Goal: Task Accomplishment & Management: Complete application form

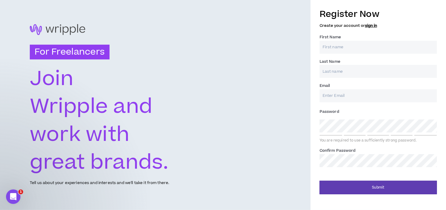
click at [330, 39] on label "First Name *" at bounding box center [330, 37] width 21 height 10
click at [330, 41] on input "First Name *" at bounding box center [378, 47] width 117 height 13
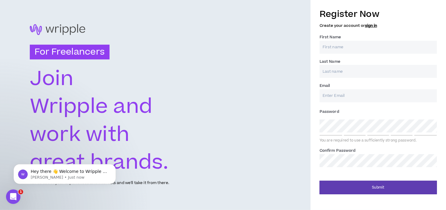
click at [330, 45] on input "First Name *" at bounding box center [378, 47] width 117 height 13
type input "[PERSON_NAME]"
click at [343, 76] on input "Last Name *" at bounding box center [378, 71] width 117 height 13
type input "[PERSON_NAME] [PERSON_NAME]"
click at [341, 101] on input "Email *" at bounding box center [378, 95] width 117 height 13
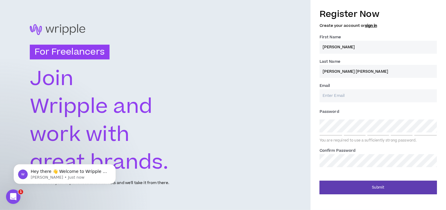
type input "[EMAIL_ADDRESS][DOMAIN_NAME]"
click at [207, 126] on div "For Freelancers [PERSON_NAME] and work with great brands. Tell us about your ex…" at bounding box center [223, 105] width 446 height 210
click at [347, 154] on label "Confirm Password *" at bounding box center [338, 150] width 36 height 10
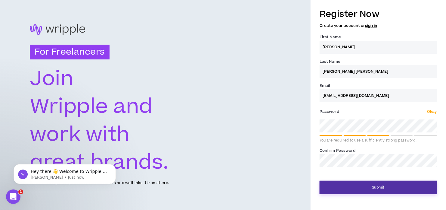
click at [381, 189] on button "Submit" at bounding box center [378, 187] width 117 height 14
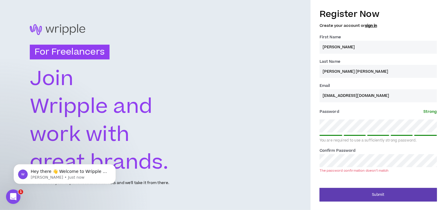
click at [195, 158] on div "For Freelancers [PERSON_NAME] and work with great brands. Tell us about your ex…" at bounding box center [223, 105] width 446 height 210
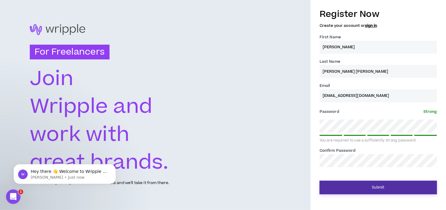
click at [387, 189] on button "Submit" at bounding box center [378, 187] width 117 height 14
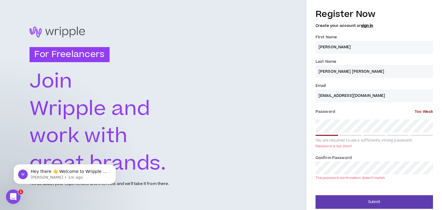
drag, startPoint x: 371, startPoint y: 44, endPoint x: 346, endPoint y: 47, distance: 24.9
click at [369, 44] on input "[PERSON_NAME]" at bounding box center [374, 47] width 117 height 13
type input "[PERSON_NAME]"
click at [251, 126] on div "For Freelancers [PERSON_NAME] and work with great brands. Tell us about your ex…" at bounding box center [221, 106] width 442 height 213
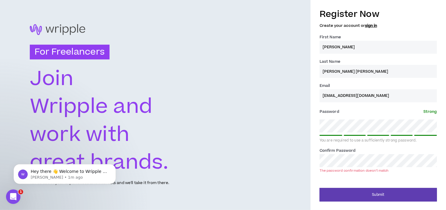
click at [191, 165] on div "For Freelancers [PERSON_NAME] and work with great brands. Tell us about your ex…" at bounding box center [223, 105] width 446 height 210
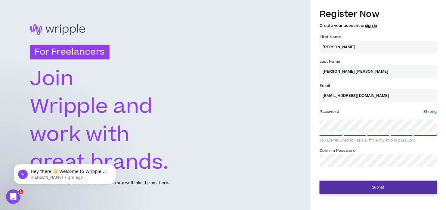
click at [356, 181] on button "Submit" at bounding box center [378, 187] width 117 height 14
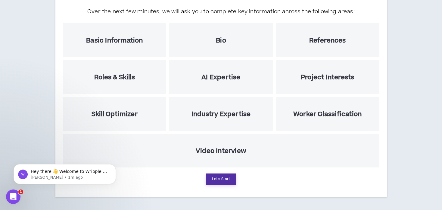
click at [223, 180] on button "Let's Start" at bounding box center [221, 178] width 30 height 11
select select "US"
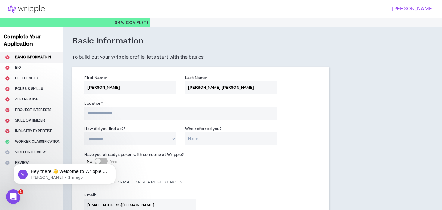
click at [106, 118] on input at bounding box center [180, 113] width 193 height 13
click at [109, 112] on input at bounding box center [180, 113] width 193 height 13
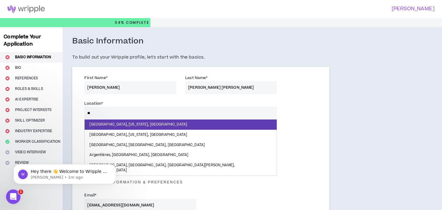
type input "*"
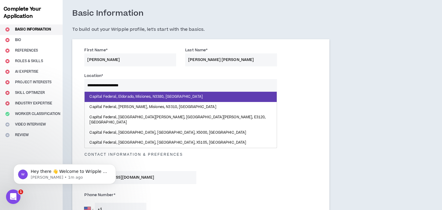
scroll to position [30, 0]
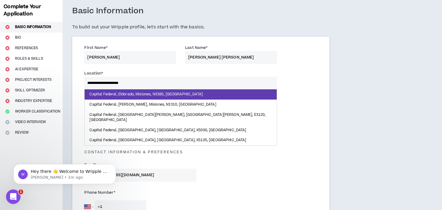
drag, startPoint x: 147, startPoint y: 78, endPoint x: -16, endPoint y: 91, distance: 163.1
click at [0, 91] on html "**********" at bounding box center [221, 75] width 442 height 210
type input "*"
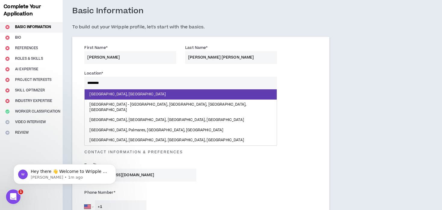
type input "*********"
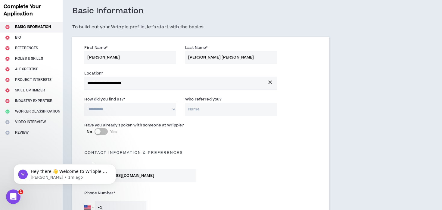
click at [124, 109] on select "**********" at bounding box center [130, 109] width 92 height 13
select select "*"
click at [84, 103] on select "**********" at bounding box center [130, 109] width 92 height 13
click at [210, 107] on input "Who referred you?" at bounding box center [231, 109] width 92 height 13
click at [207, 95] on label "Who referred you?" at bounding box center [203, 99] width 36 height 10
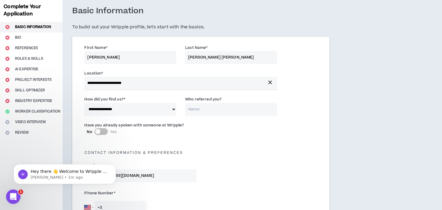
click at [207, 103] on input "Who referred you?" at bounding box center [231, 109] width 92 height 13
drag, startPoint x: 186, startPoint y: 98, endPoint x: 220, endPoint y: 102, distance: 34.6
click at [220, 102] on label "Who referred you?" at bounding box center [203, 99] width 36 height 10
click at [169, 135] on div "Have you already spoken with someone at Wripple? No Yes" at bounding box center [140, 130] width 121 height 16
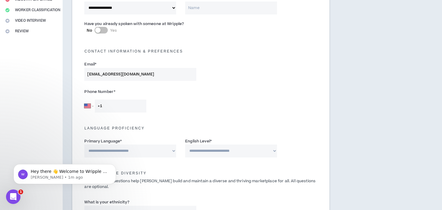
scroll to position [151, 0]
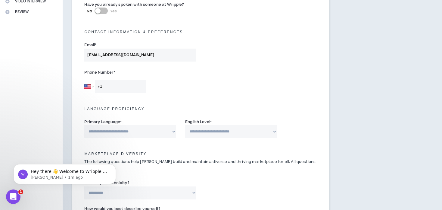
click at [125, 89] on input "+1" at bounding box center [120, 86] width 51 height 13
click at [92, 85] on select "[GEOGRAPHIC_DATA] [GEOGRAPHIC_DATA] [GEOGRAPHIC_DATA] [GEOGRAPHIC_DATA] [US_STA…" at bounding box center [88, 86] width 9 height 13
select select "AR"
click at [84, 80] on select "[GEOGRAPHIC_DATA] [GEOGRAPHIC_DATA] [GEOGRAPHIC_DATA] [GEOGRAPHIC_DATA] [US_STA…" at bounding box center [88, 86] width 9 height 13
type input "[PHONE_NUMBER]"
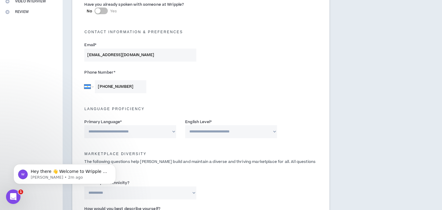
click at [129, 130] on select "**********" at bounding box center [130, 131] width 92 height 13
select select "*******"
click at [84, 125] on select "**********" at bounding box center [130, 131] width 92 height 13
click at [218, 132] on select "**********" at bounding box center [231, 131] width 92 height 13
select select "*"
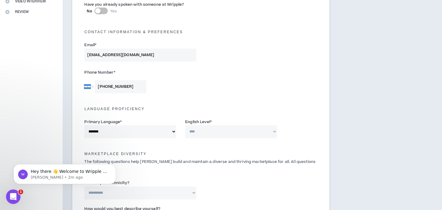
click at [185, 125] on select "**********" at bounding box center [231, 131] width 92 height 13
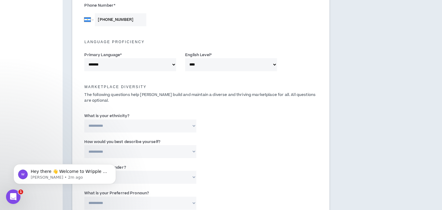
scroll to position [241, 0]
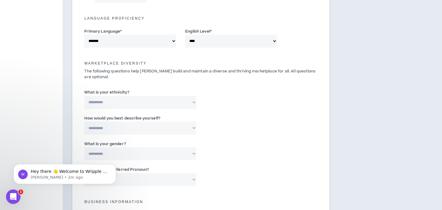
click at [133, 97] on select "**********" at bounding box center [140, 102] width 112 height 13
select select "**********"
click at [84, 96] on select "**********" at bounding box center [140, 102] width 112 height 13
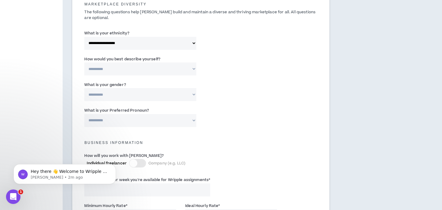
scroll to position [301, 0]
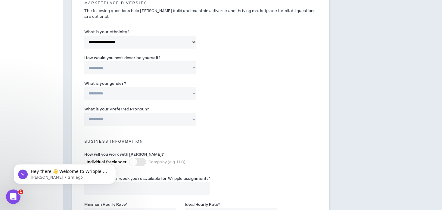
click at [149, 65] on select "**********" at bounding box center [140, 67] width 112 height 13
select select "**********"
click at [84, 61] on select "**********" at bounding box center [140, 67] width 112 height 13
click at [228, 67] on input "Please specify *" at bounding box center [241, 67] width 72 height 13
click at [182, 73] on select "**********" at bounding box center [140, 67] width 112 height 13
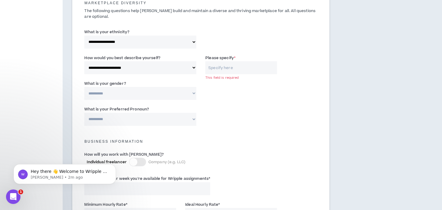
click at [229, 64] on input "Please specify *" at bounding box center [241, 67] width 72 height 13
type input "Latina"
click at [109, 92] on select "**********" at bounding box center [140, 93] width 112 height 13
select select "*****"
click at [84, 87] on select "**********" at bounding box center [140, 93] width 112 height 13
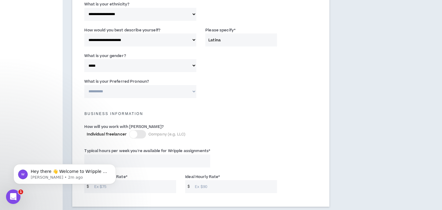
scroll to position [331, 0]
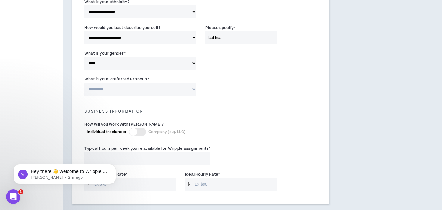
click at [129, 87] on select "**********" at bounding box center [140, 88] width 112 height 13
click at [138, 93] on select "**********" at bounding box center [140, 88] width 112 height 13
select select "**********"
click at [84, 82] on select "**********" at bounding box center [140, 88] width 112 height 13
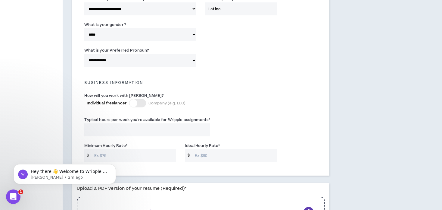
scroll to position [361, 0]
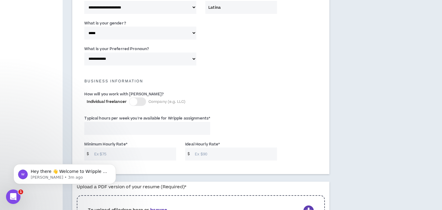
click at [138, 102] on div at bounding box center [137, 101] width 17 height 8
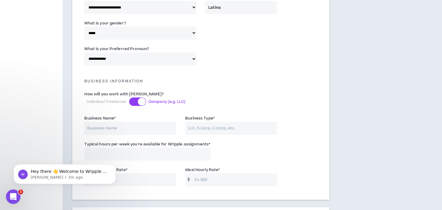
click at [138, 101] on div at bounding box center [142, 102] width 8 height 8
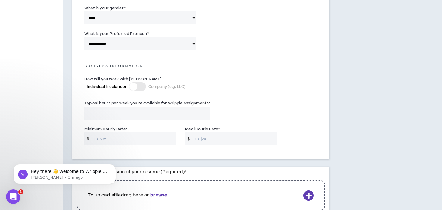
scroll to position [421, 0]
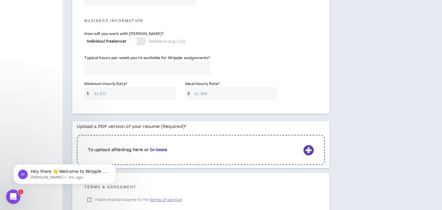
click at [110, 70] on input "Typical hours per week you're available for Wripple assignments *" at bounding box center [147, 67] width 126 height 13
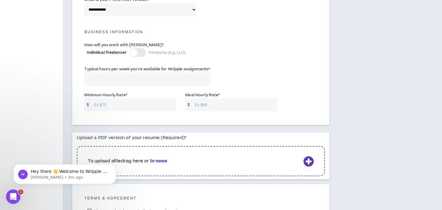
scroll to position [391, 0]
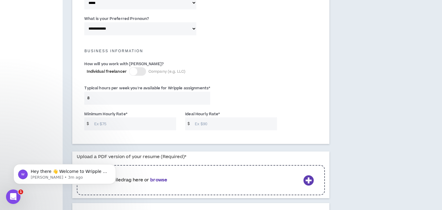
type input "8"
click at [152, 122] on input "Minimum Hourly Rate *" at bounding box center [133, 123] width 85 height 13
click at [121, 97] on input "8" at bounding box center [147, 98] width 126 height 13
click at [123, 119] on input "Minimum Hourly Rate *" at bounding box center [133, 123] width 85 height 13
type input "10"
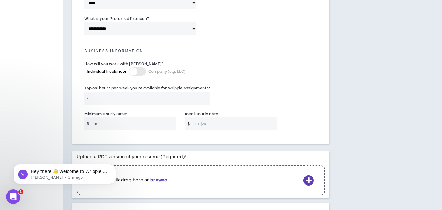
click at [213, 125] on input "Ideal Hourly Rate *" at bounding box center [234, 123] width 85 height 13
type input "20"
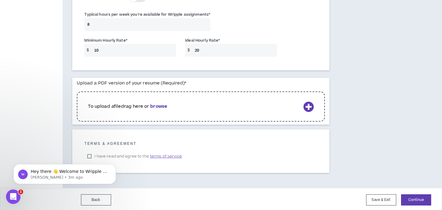
scroll to position [466, 0]
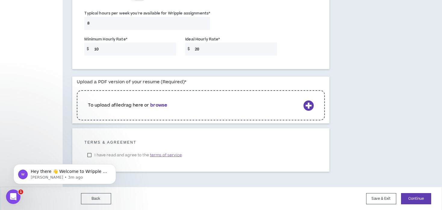
click at [191, 105] on p "To upload a file drag here or browse" at bounding box center [194, 105] width 213 height 7
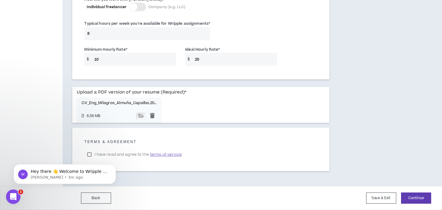
scroll to position [455, 0]
click at [92, 156] on body "Hey there 👋 Welcome to Wripple 🙌 Take a look around! If you have any questions,…" at bounding box center [65, 172] width 116 height 37
click at [90, 156] on body "Hey there 👋 Welcome to Wripple 🙌 Take a look around! If you have any questions,…" at bounding box center [65, 172] width 116 height 37
click at [89, 154] on body "Hey there 👋 Welcome to Wripple 🙌 Take a look around! If you have any questions,…" at bounding box center [65, 172] width 116 height 37
click at [88, 155] on body "Hey there 👋 Welcome to Wripple 🙌 Take a look around! If you have any questions,…" at bounding box center [65, 172] width 116 height 37
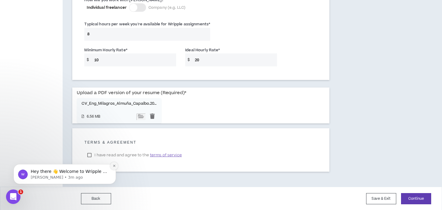
click at [114, 163] on button "Dismiss notification" at bounding box center [114, 166] width 8 height 8
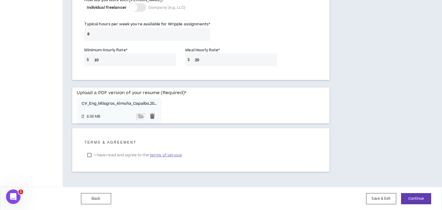
click at [91, 155] on label "I have read and agree to the terms of service" at bounding box center [134, 154] width 100 height 9
click at [422, 194] on button "Continue" at bounding box center [416, 198] width 30 height 11
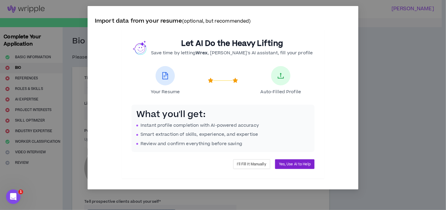
click at [292, 164] on span "Yes, Use AI to Help" at bounding box center [295, 164] width 32 height 6
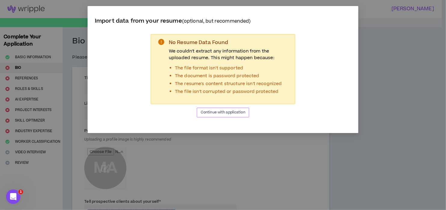
click at [232, 113] on span "Continue with application" at bounding box center [223, 112] width 45 height 6
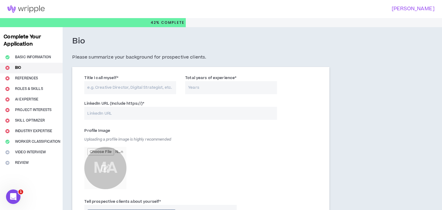
click at [232, 113] on input "LinkedIn URL (Include https://) *" at bounding box center [180, 113] width 193 height 13
click at [113, 82] on label "Title I call myself *" at bounding box center [101, 78] width 34 height 10
click at [113, 82] on input "Title I call myself *" at bounding box center [130, 87] width 92 height 13
click at [114, 89] on input "Title I call myself *" at bounding box center [130, 87] width 92 height 13
click at [120, 87] on input "Title I call myself *" at bounding box center [130, 87] width 92 height 13
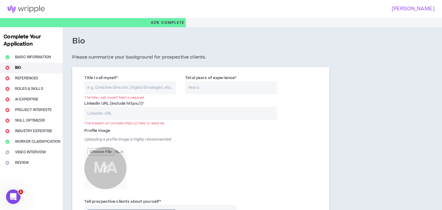
paste input "graphic and audiovisual designer"
type input "graphic and audiovisual designer"
click at [217, 88] on input "Total years of experience *" at bounding box center [231, 87] width 92 height 13
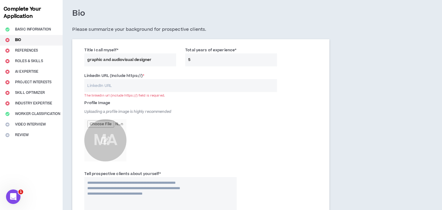
scroll to position [30, 0]
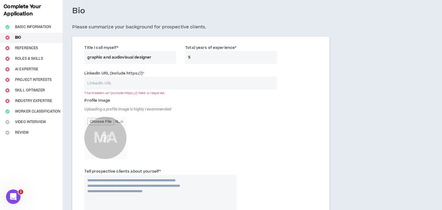
type input "5"
click at [127, 77] on label "LinkedIn URL (Include https://) *" at bounding box center [114, 73] width 60 height 10
click at [127, 77] on input "LinkedIn URL (Include https://) *" at bounding box center [180, 82] width 193 height 13
click at [126, 82] on input "LinkedIn URL (Include https://) *" at bounding box center [180, 82] width 193 height 13
paste input "[URL][DOMAIN_NAME]"
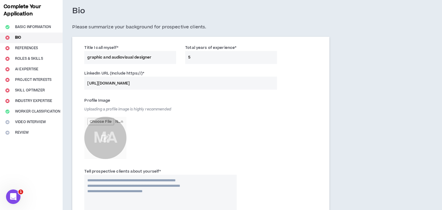
type input "[URL][DOMAIN_NAME]"
click at [107, 133] on input "file" at bounding box center [105, 138] width 42 height 42
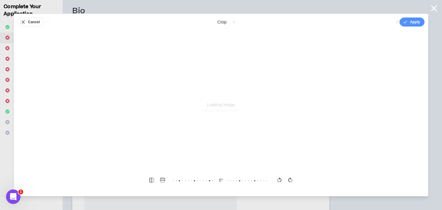
scroll to position [0, 0]
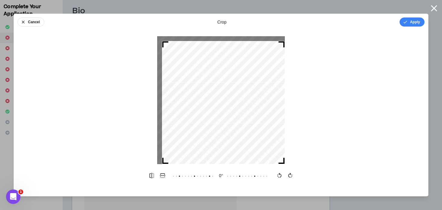
drag, startPoint x: 157, startPoint y: 37, endPoint x: 161, endPoint y: 40, distance: 4.9
click at [161, 40] on div at bounding box center [221, 100] width 128 height 128
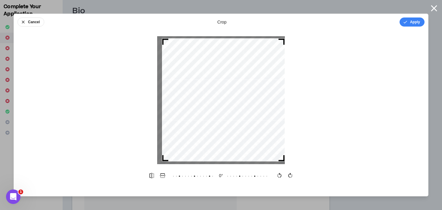
drag, startPoint x: 246, startPoint y: 96, endPoint x: 249, endPoint y: 93, distance: 4.3
click at [249, 93] on div at bounding box center [223, 99] width 123 height 123
click at [163, 38] on div at bounding box center [221, 37] width 128 height 2
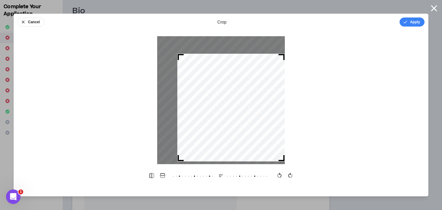
drag, startPoint x: 164, startPoint y: 40, endPoint x: 173, endPoint y: 44, distance: 10.0
click at [173, 44] on div at bounding box center [221, 100] width 128 height 128
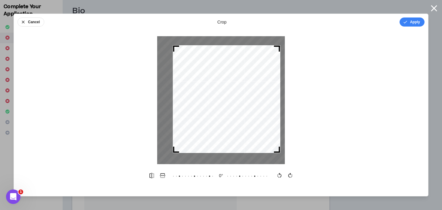
drag, startPoint x: 213, startPoint y: 80, endPoint x: 212, endPoint y: 76, distance: 4.4
click at [212, 76] on div at bounding box center [226, 98] width 107 height 107
click at [401, 23] on button "Apply" at bounding box center [412, 21] width 25 height 9
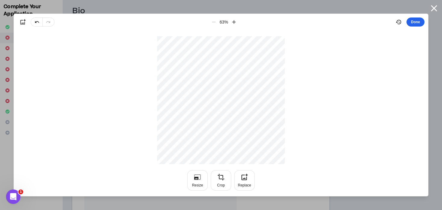
click at [412, 23] on button "Done" at bounding box center [415, 21] width 18 height 9
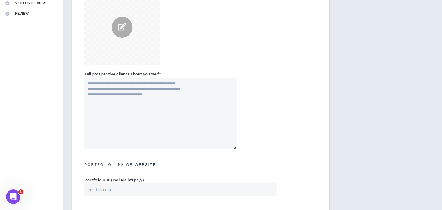
scroll to position [151, 0]
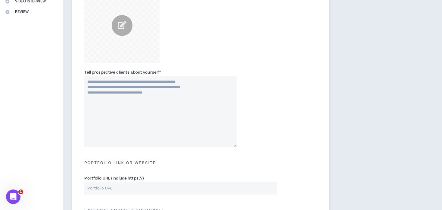
click at [172, 94] on textarea "Tell prospective clients about yourself *" at bounding box center [160, 111] width 152 height 71
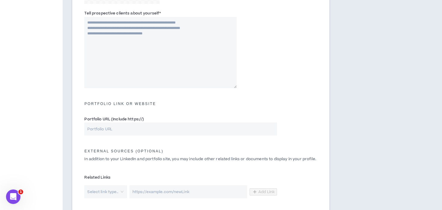
scroll to position [211, 0]
click at [137, 101] on h5 "Portfolio Link or Website" at bounding box center [201, 102] width 242 height 4
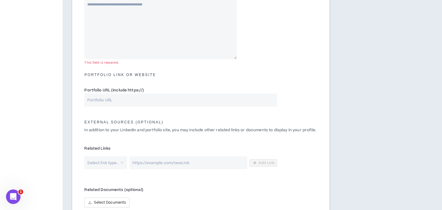
scroll to position [241, 0]
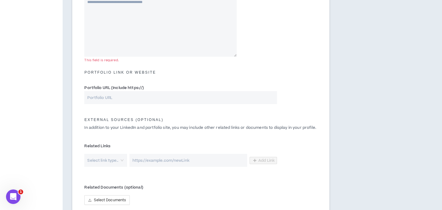
click at [127, 99] on input "Portfolio URL (Include https://)" at bounding box center [180, 97] width 193 height 13
click at [397, 94] on div "Complete Your Application Basic Information Bio References Roles & Skills AI Ex…" at bounding box center [221, 18] width 442 height 464
click at [105, 97] on input "Portfolio URL (Include https://)" at bounding box center [180, 97] width 193 height 13
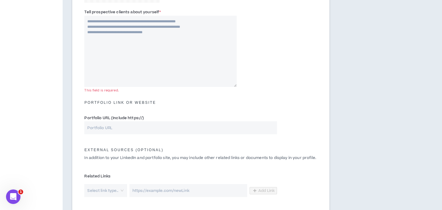
click at [107, 128] on input "Portfolio URL (Include https://)" at bounding box center [180, 127] width 193 height 13
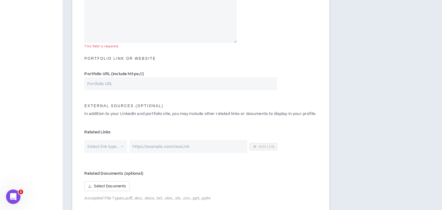
scroll to position [271, 0]
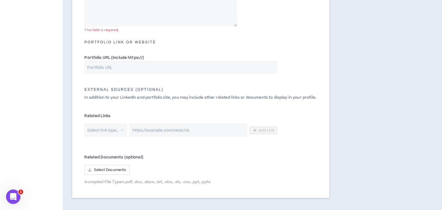
click at [102, 127] on input "search" at bounding box center [104, 129] width 32 height 13
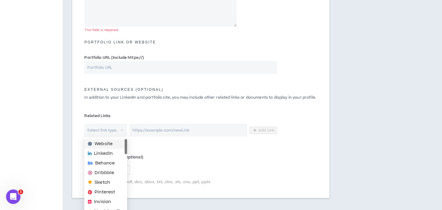
click at [102, 127] on input "search" at bounding box center [104, 129] width 32 height 13
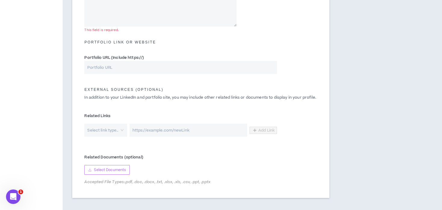
click at [109, 171] on span "Select Documents" at bounding box center [110, 170] width 32 height 6
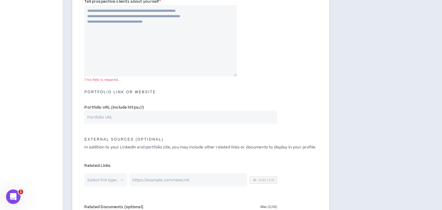
scroll to position [241, 0]
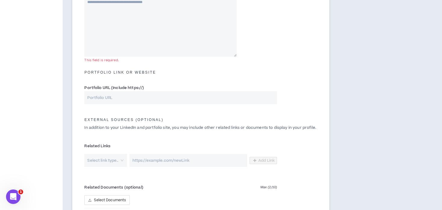
click at [114, 98] on input "Portfolio URL (Include https://)" at bounding box center [180, 97] width 193 height 13
paste input "[URL][DOMAIN_NAME]"
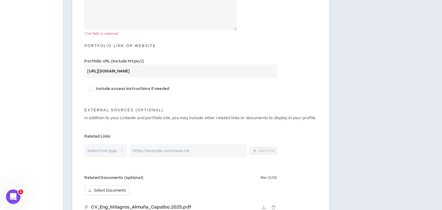
scroll to position [331, 0]
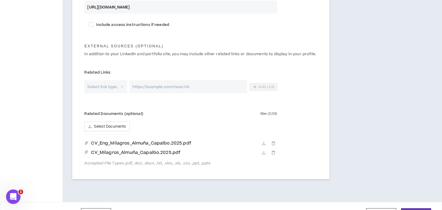
type input "[URL][DOMAIN_NAME]"
click at [11, 199] on icon "Open Intercom Messenger" at bounding box center [13, 196] width 10 height 10
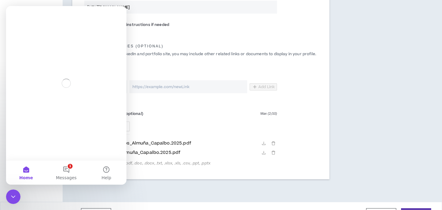
scroll to position [0, 0]
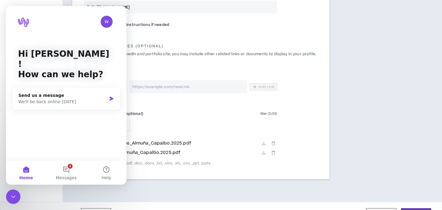
click at [18, 194] on div "Close Intercom Messenger" at bounding box center [13, 196] width 14 height 14
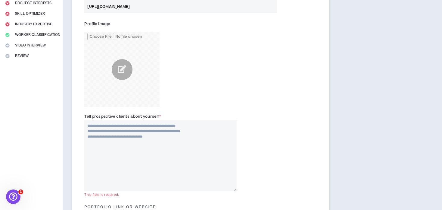
scroll to position [106, 0]
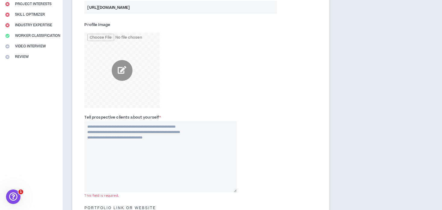
click at [118, 71] on input "file" at bounding box center [121, 70] width 75 height 75
click at [143, 134] on textarea "Tell prospective clients about yourself *" at bounding box center [160, 156] width 152 height 71
click at [162, 137] on textarea "Tell prospective clients about yourself *" at bounding box center [160, 156] width 152 height 71
click at [216, 154] on textarea "Tell prospective clients about yourself *" at bounding box center [160, 156] width 152 height 71
click at [167, 139] on textarea "Tell prospective clients about yourself *" at bounding box center [160, 156] width 152 height 71
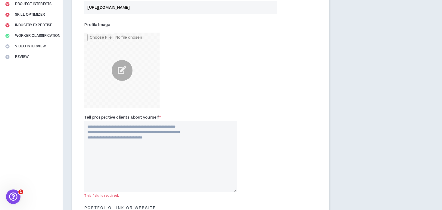
click at [163, 136] on textarea "Tell prospective clients about yourself *" at bounding box center [160, 156] width 152 height 71
drag, startPoint x: 160, startPoint y: 138, endPoint x: 71, endPoint y: 127, distance: 89.6
click at [62, 130] on div "Complete Your Application Basic Information Bio References Roles & Skills AI Ex…" at bounding box center [221, 173] width 442 height 505
drag, startPoint x: 91, startPoint y: 126, endPoint x: 290, endPoint y: 20, distance: 225.6
click at [149, 146] on textarea "Tell prospective clients about yourself *" at bounding box center [160, 156] width 152 height 71
